Goal: Communication & Community: Answer question/provide support

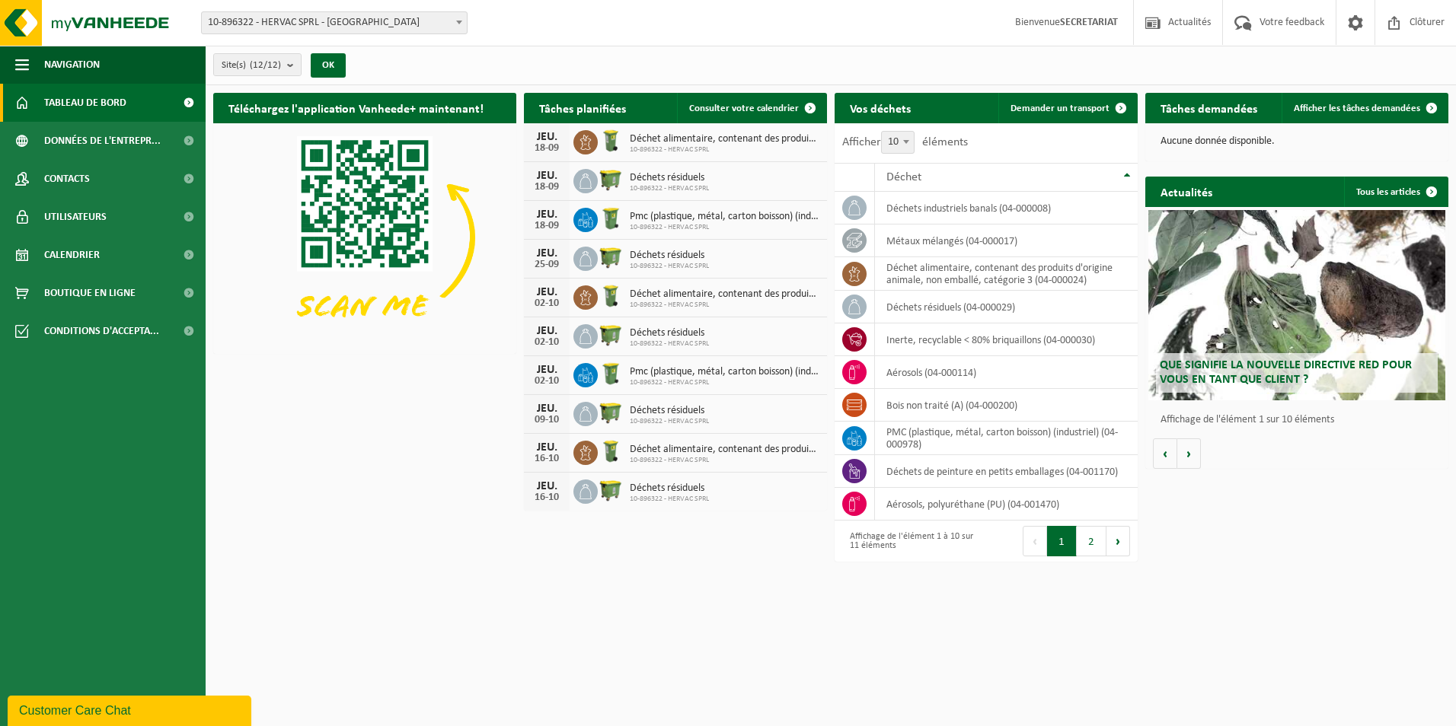
click at [187, 104] on span at bounding box center [188, 103] width 34 height 38
click at [187, 142] on span at bounding box center [188, 141] width 34 height 38
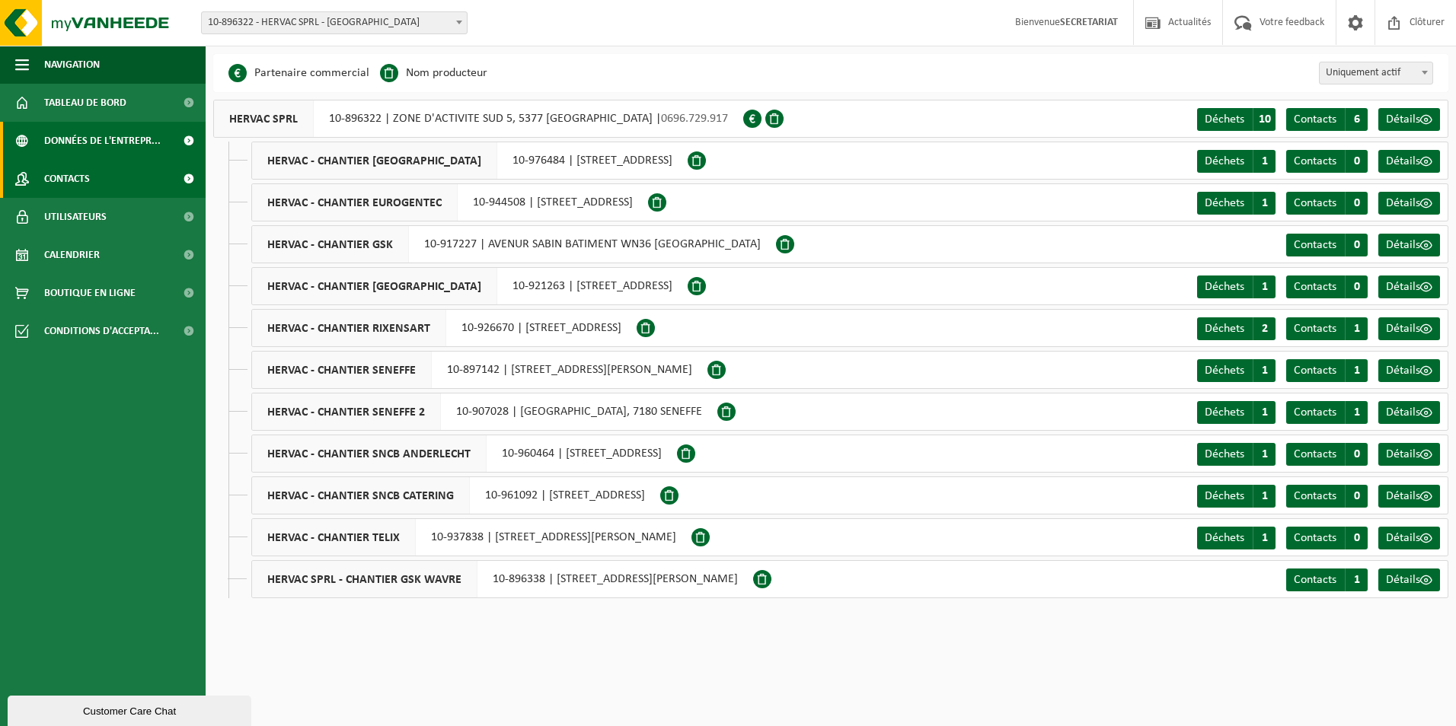
click at [195, 176] on span at bounding box center [188, 179] width 34 height 38
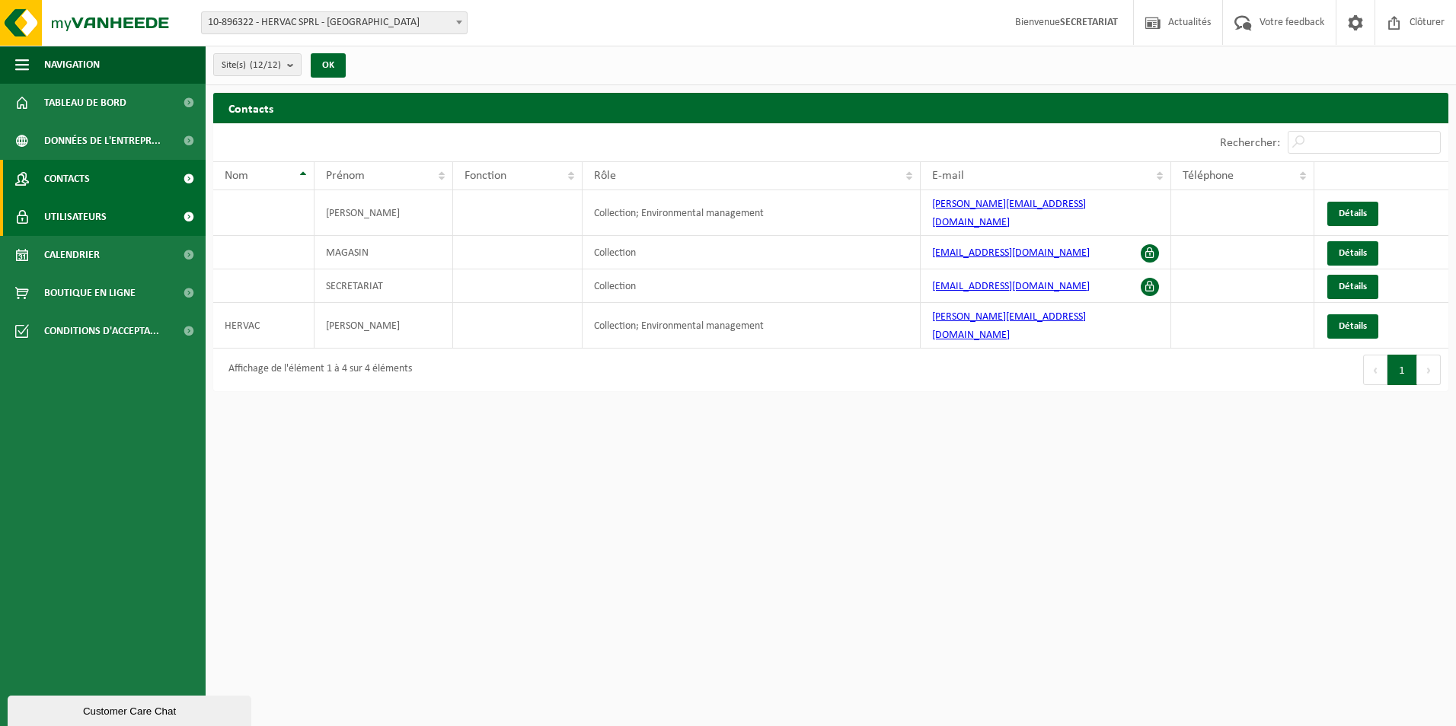
click at [151, 218] on link "Utilisateurs" at bounding box center [103, 217] width 206 height 38
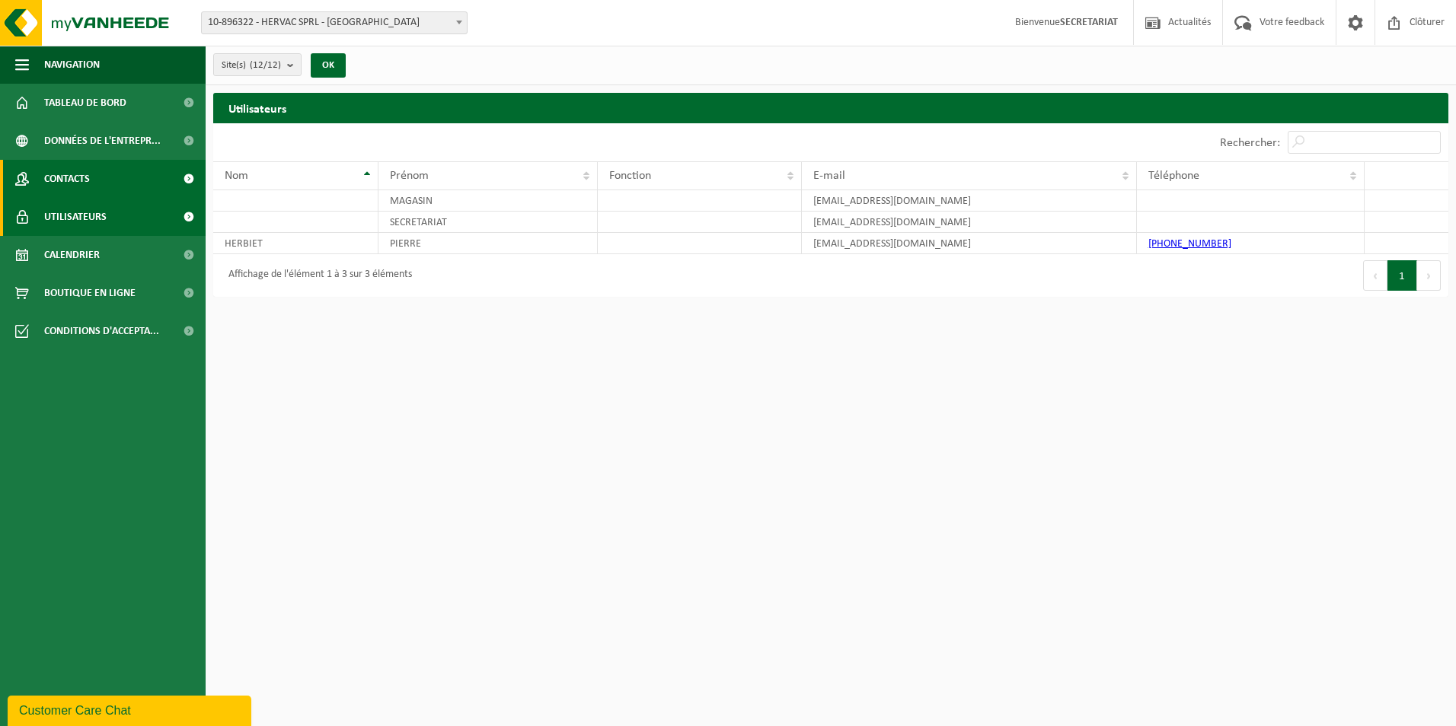
click at [74, 179] on span "Contacts" at bounding box center [67, 179] width 46 height 38
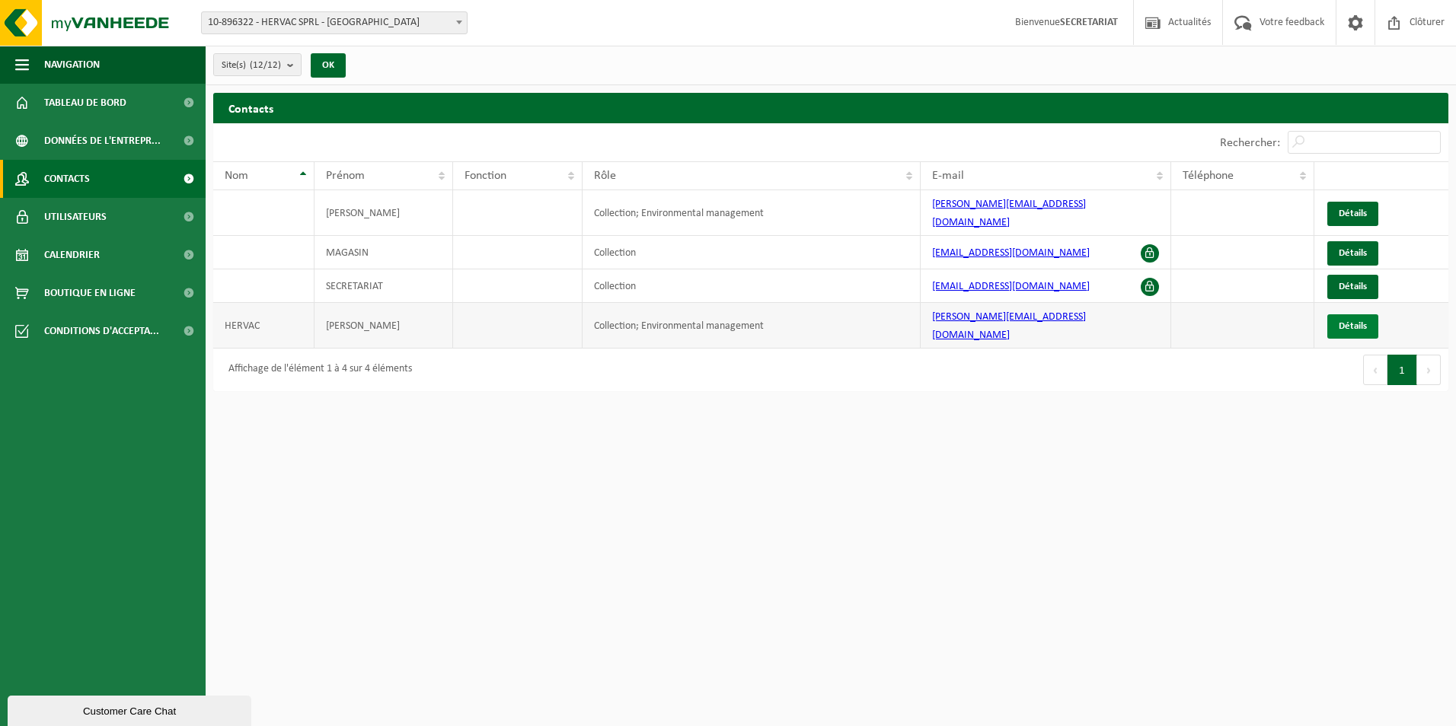
click at [1359, 321] on span "Détails" at bounding box center [1352, 326] width 28 height 10
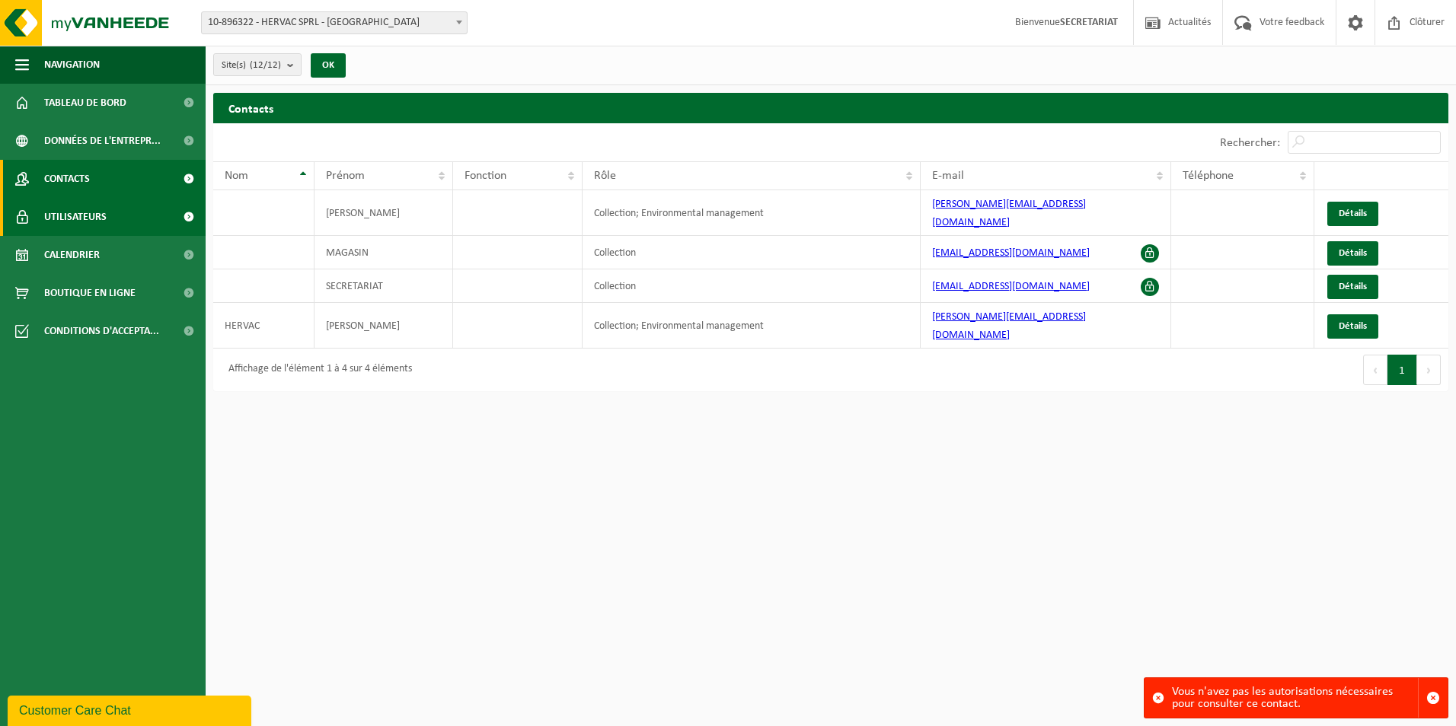
click at [76, 215] on span "Utilisateurs" at bounding box center [75, 217] width 62 height 38
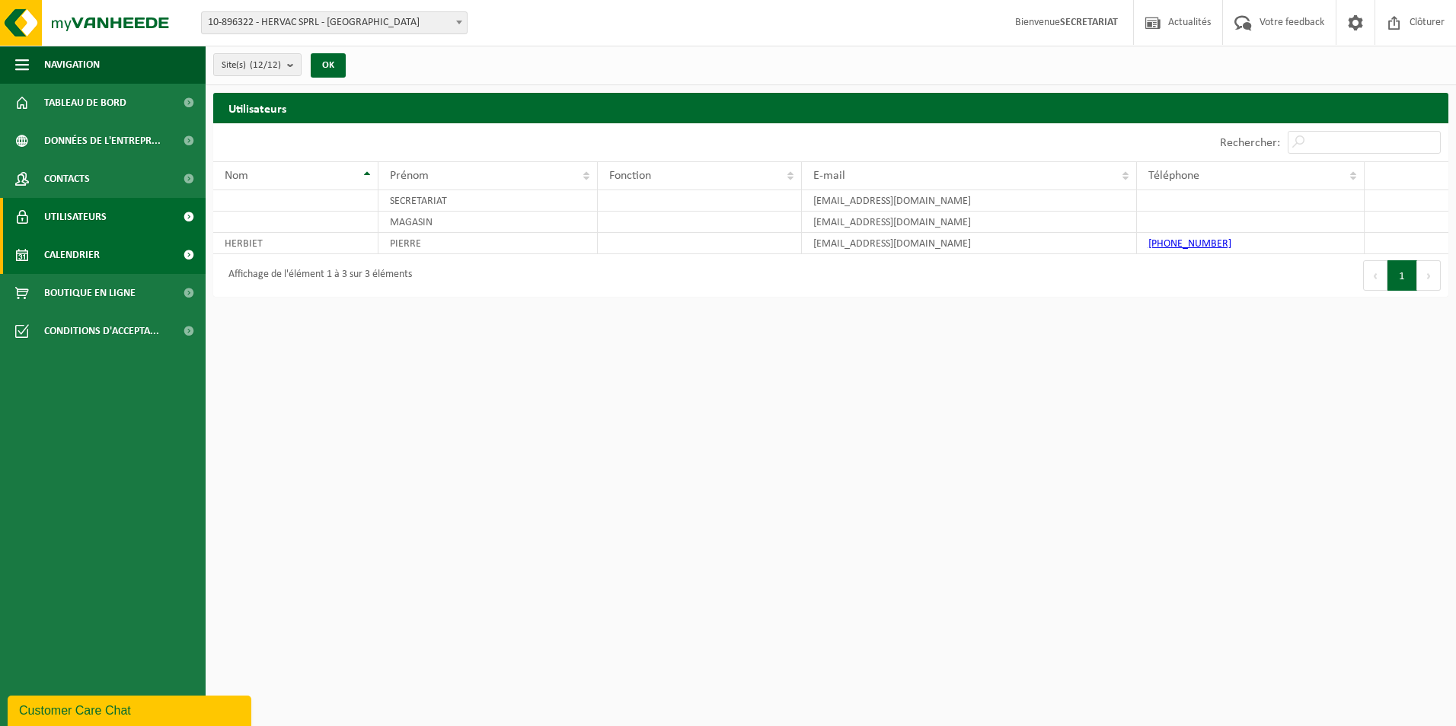
click at [77, 252] on span "Calendrier" at bounding box center [72, 255] width 56 height 38
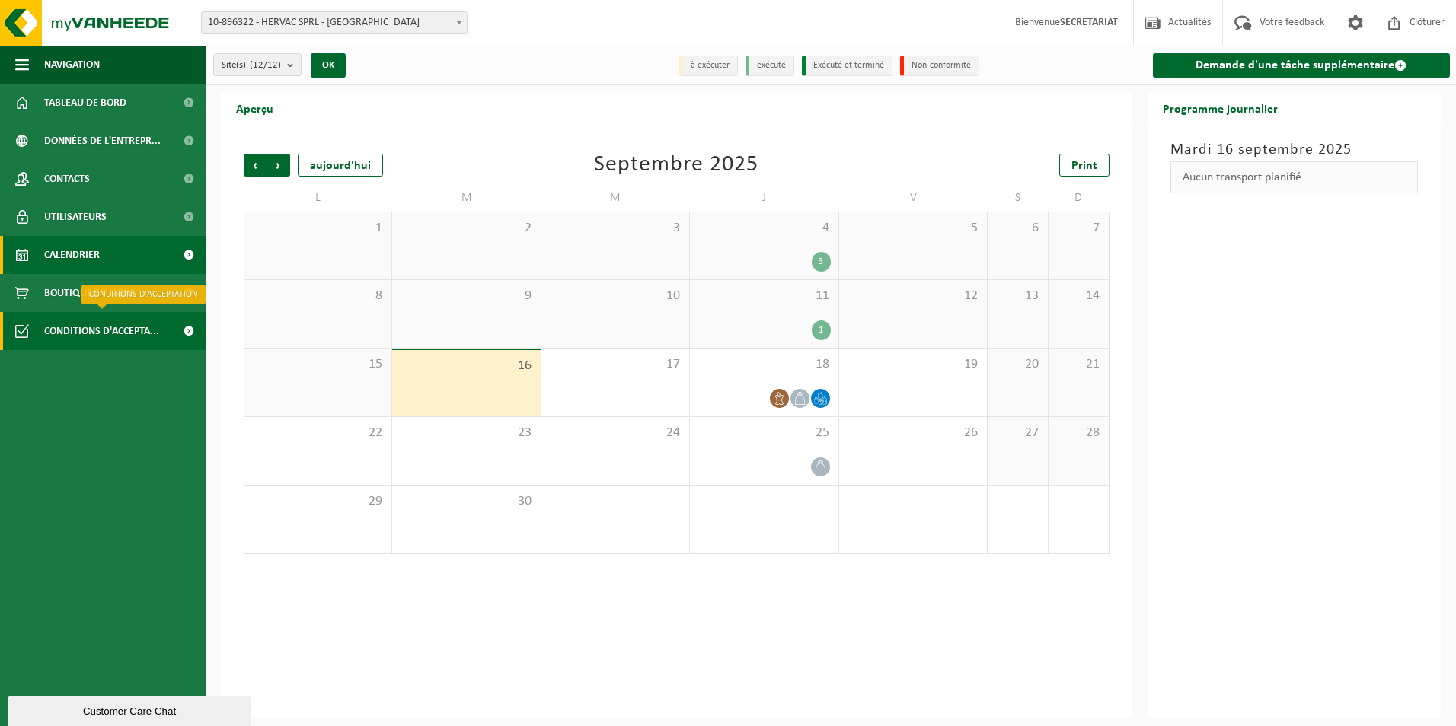
click at [88, 323] on span "Conditions d'accepta..." at bounding box center [101, 331] width 115 height 38
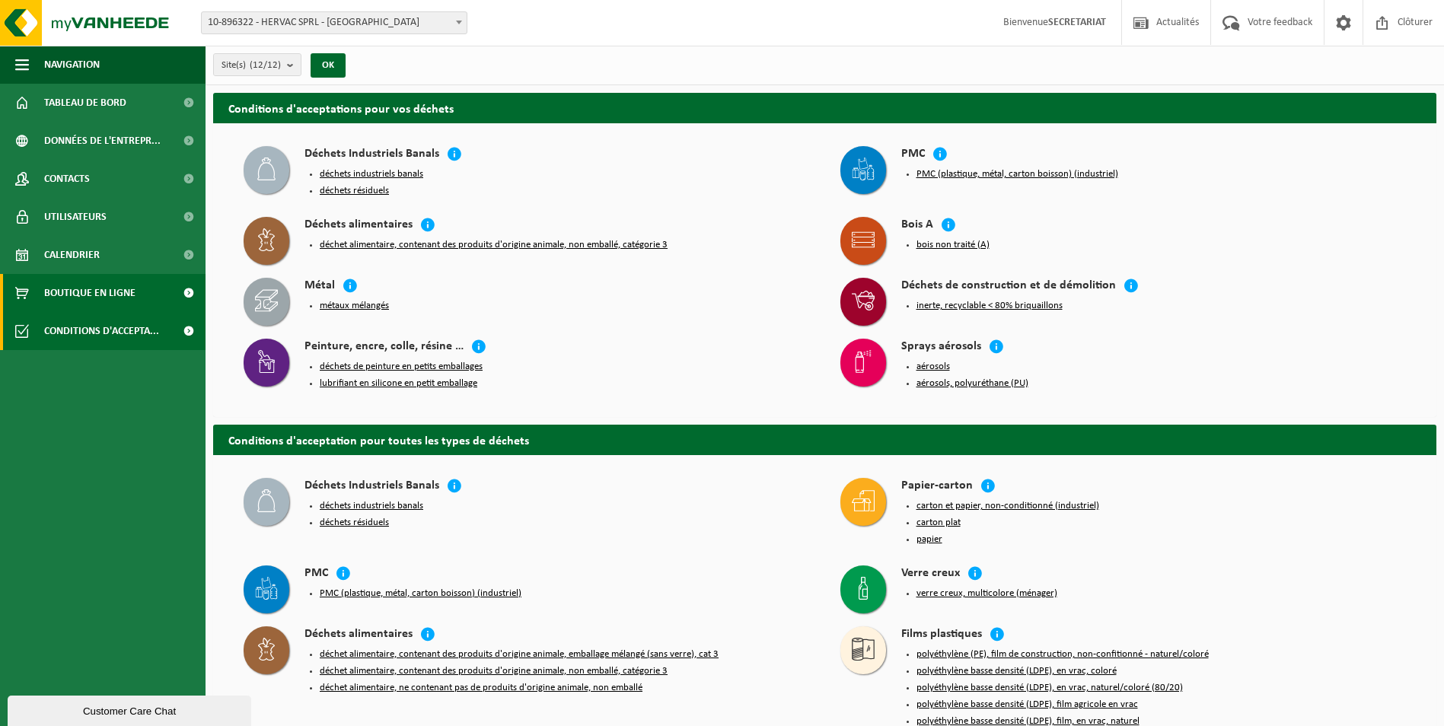
click at [107, 291] on span "Boutique en ligne" at bounding box center [89, 293] width 91 height 38
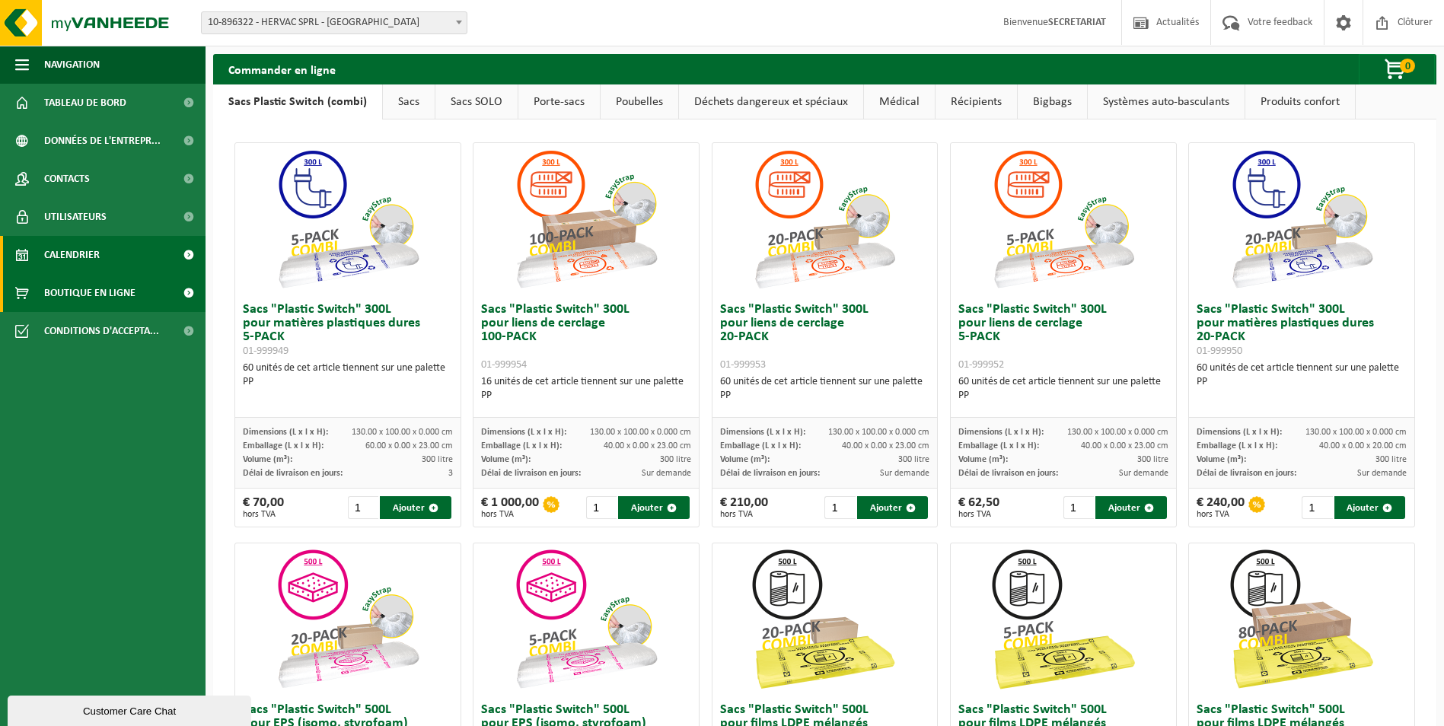
click at [85, 256] on span "Calendrier" at bounding box center [72, 255] width 56 height 38
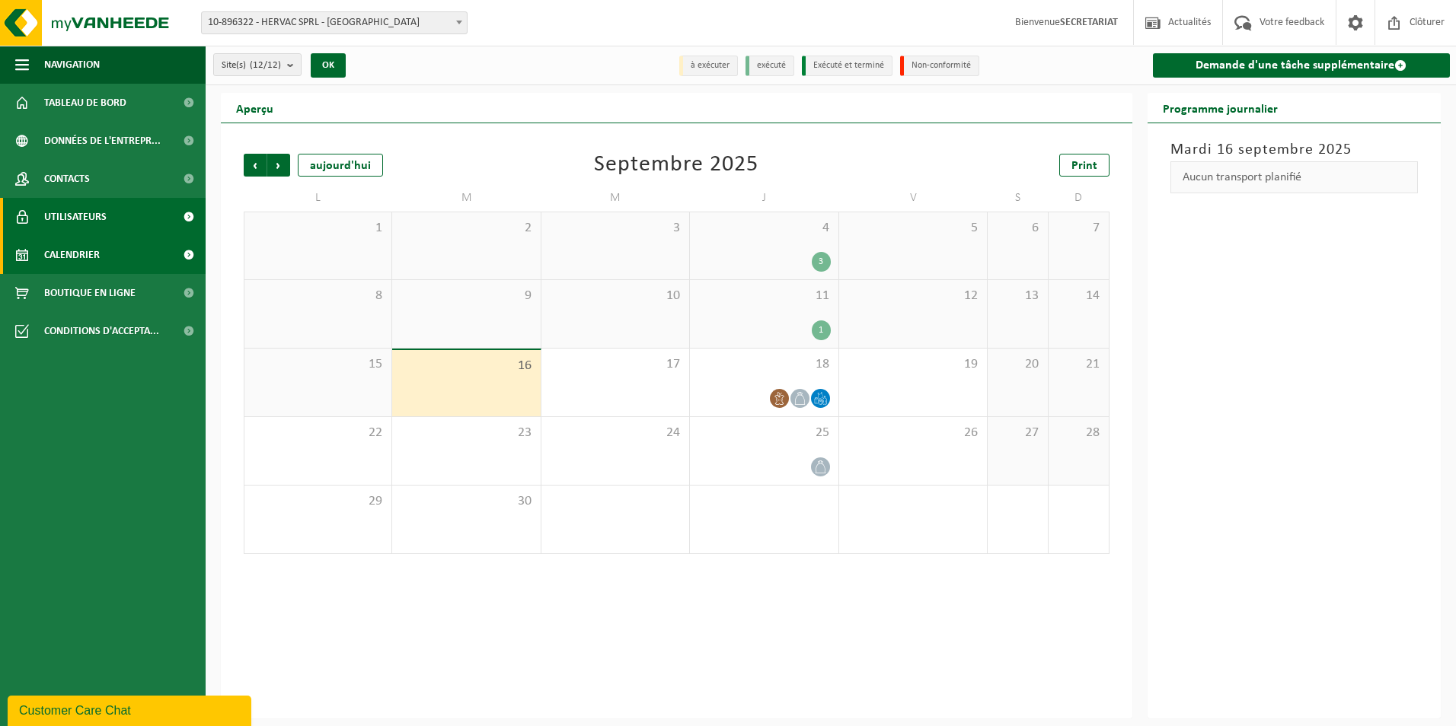
click at [75, 225] on span "Utilisateurs" at bounding box center [75, 217] width 62 height 38
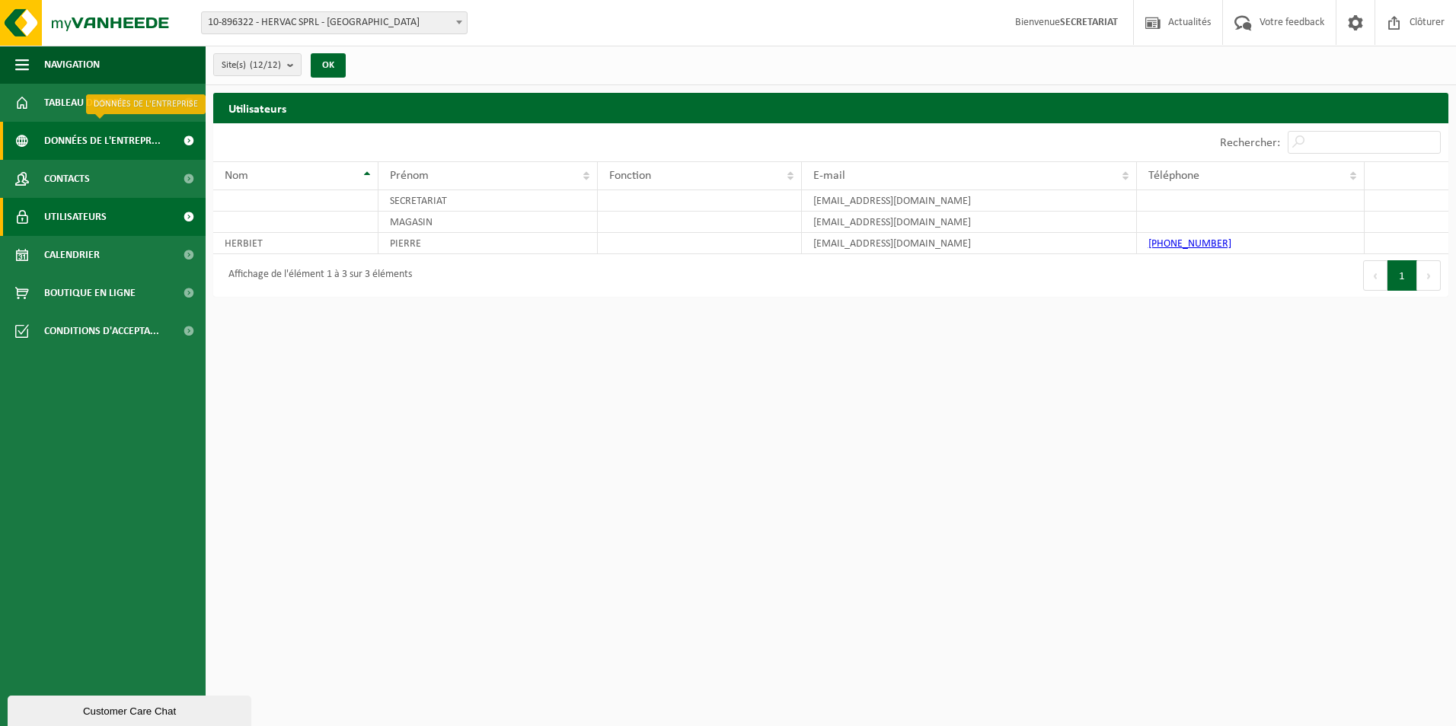
click at [113, 149] on span "Données de l'entrepr..." at bounding box center [102, 141] width 116 height 38
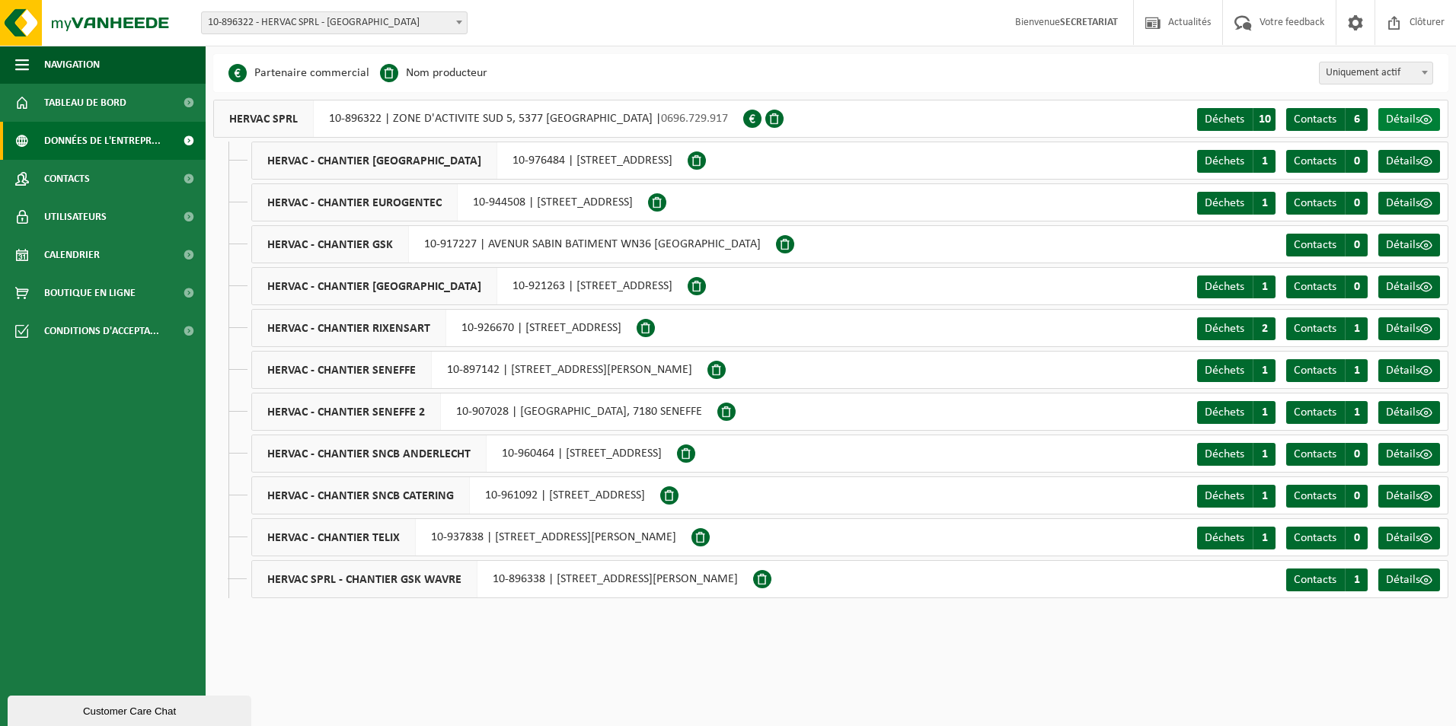
click at [1420, 123] on span at bounding box center [1426, 119] width 12 height 12
click at [1421, 539] on span at bounding box center [1426, 538] width 12 height 12
click at [84, 709] on div "Customer Care Chat" at bounding box center [129, 711] width 221 height 11
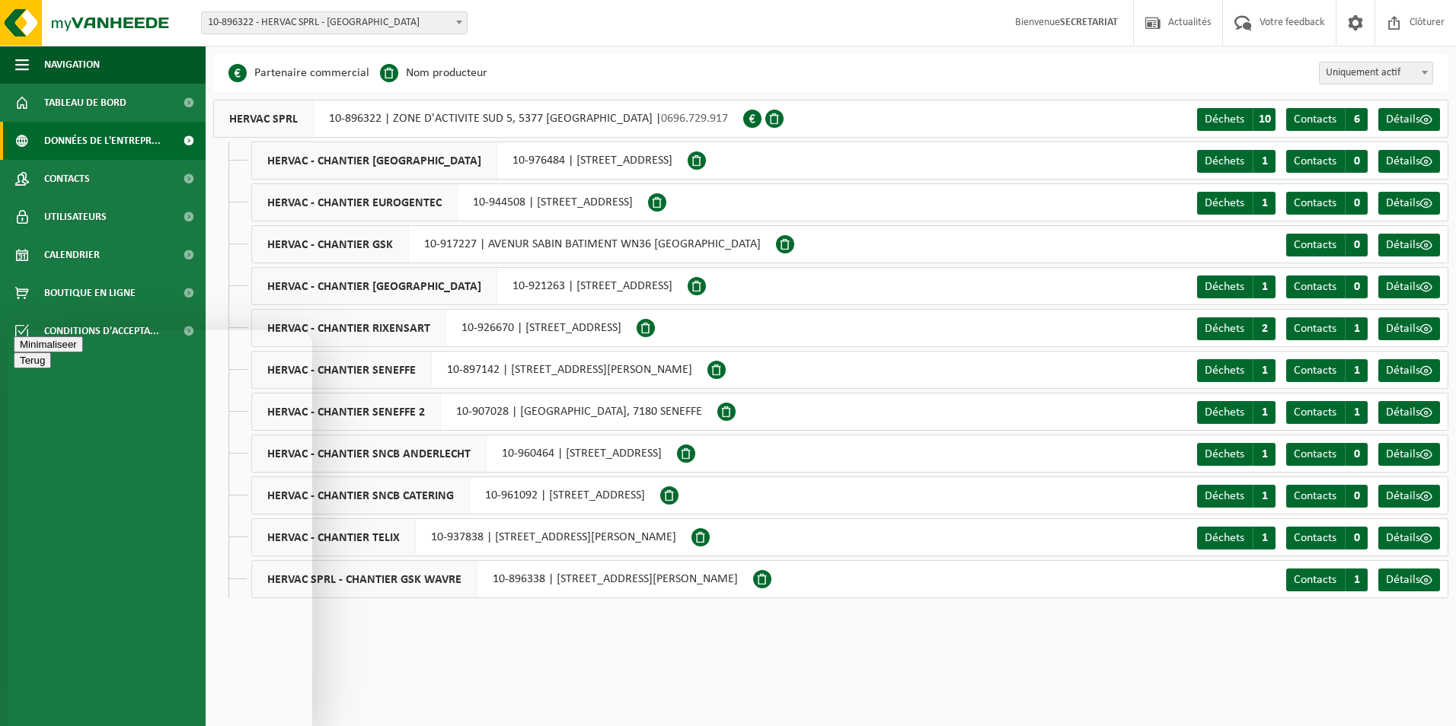
drag, startPoint x: 122, startPoint y: 544, endPoint x: 105, endPoint y: 510, distance: 37.5
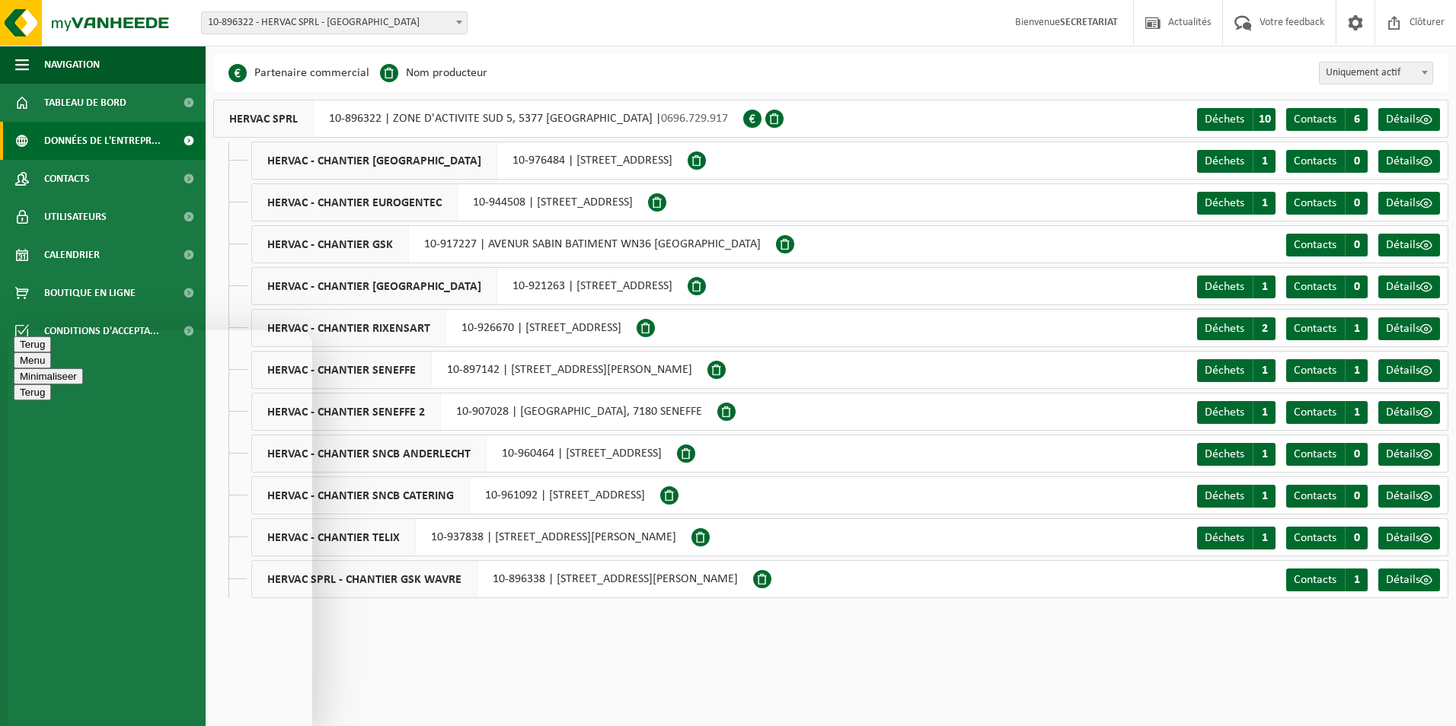
type textarea "Bonjour, ma collègue [PERSON_NAME] ([PERSON_NAME][EMAIL_ADDRESS][DOMAIN_NAME]) …"
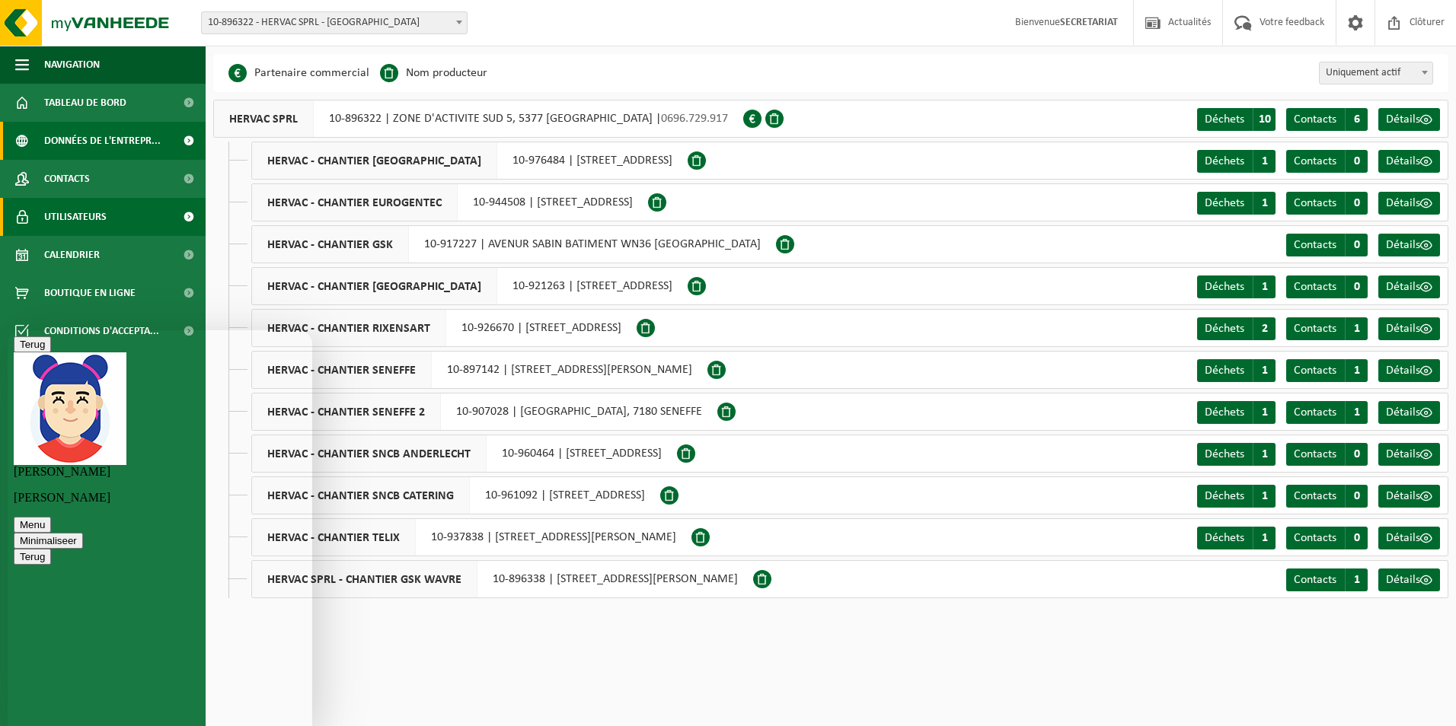
scroll to position [154, 0]
type textarea "merci, on revient vers vous si ce n'est pas le cas. Bonne journée"
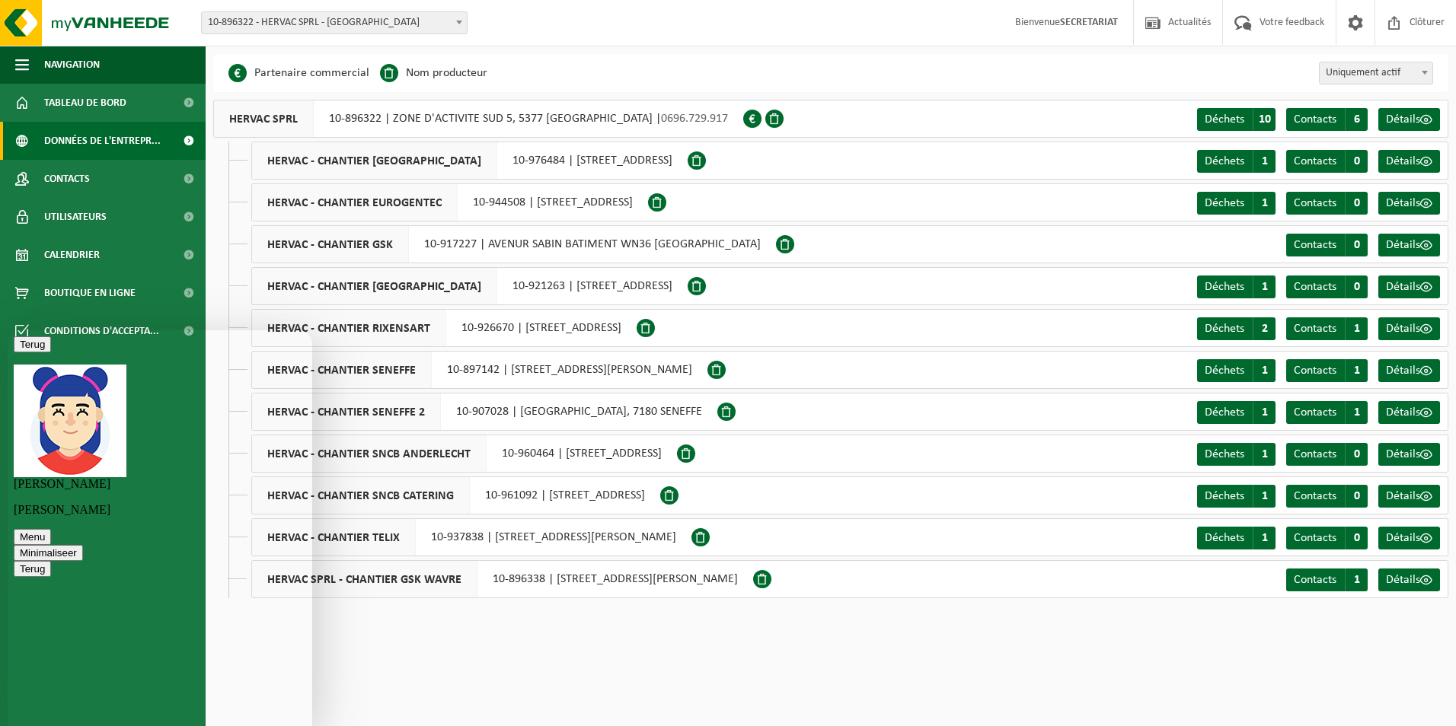
scroll to position [407, 0]
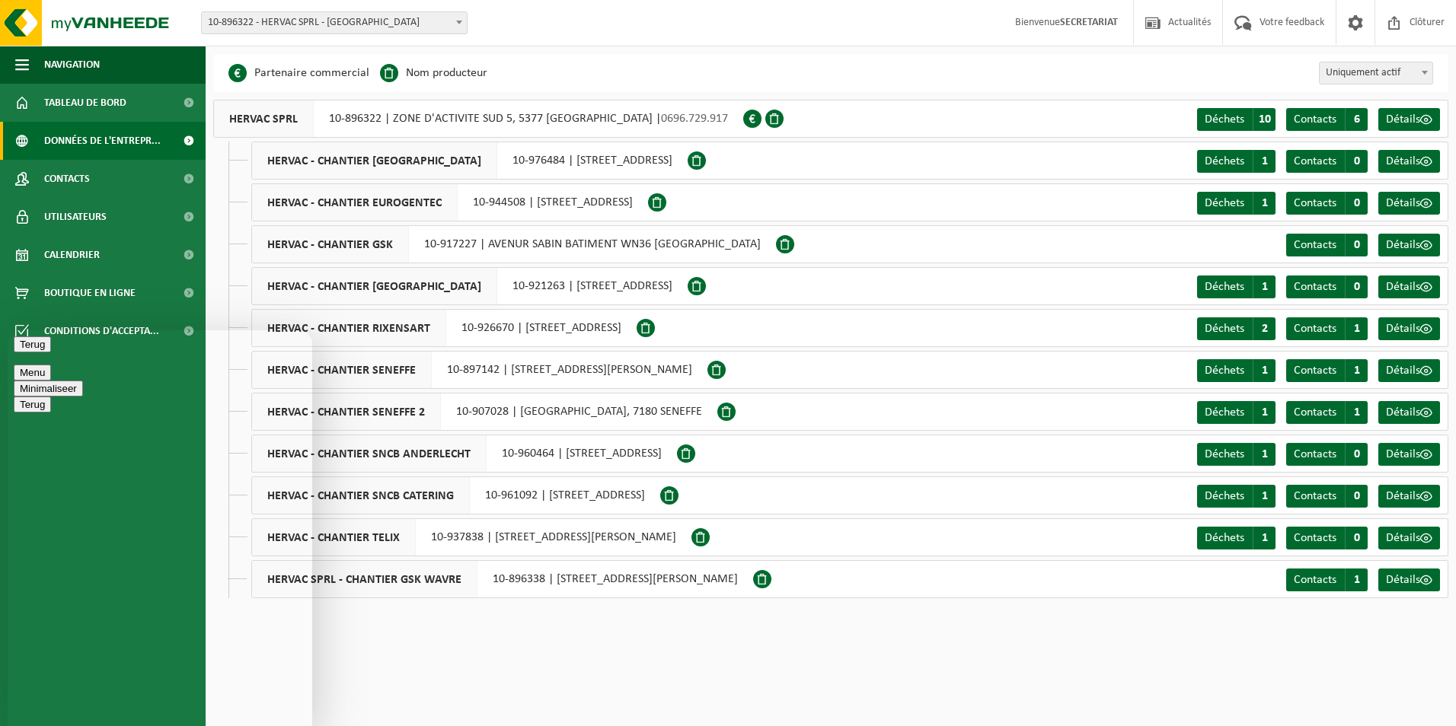
click at [83, 381] on button "Minimaliseer" at bounding box center [48, 389] width 69 height 16
